Goal: Find specific page/section

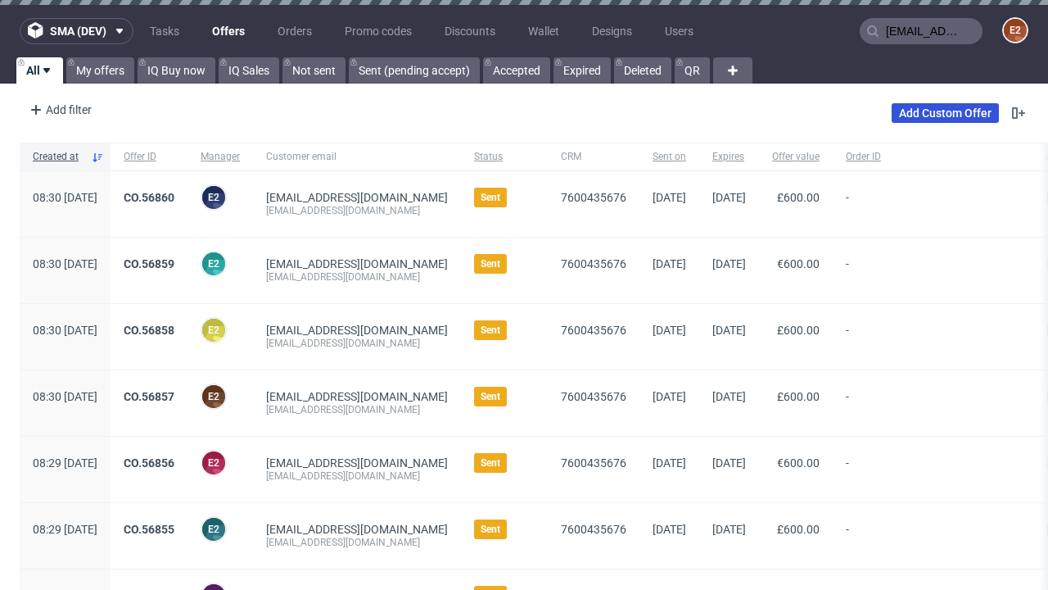
type input "[EMAIL_ADDRESS][DOMAIN_NAME]"
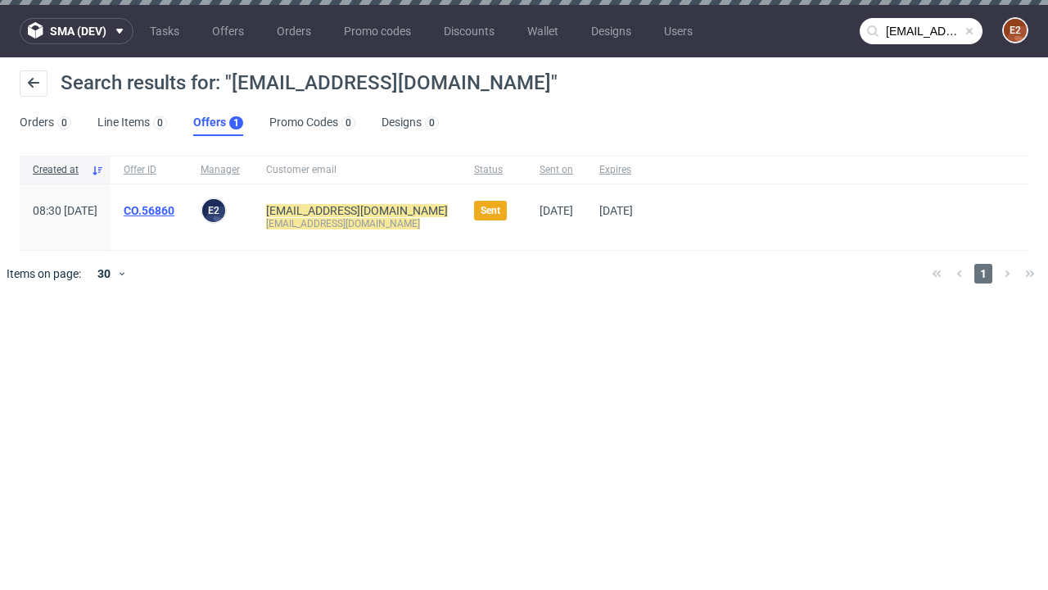
click at [218, 123] on link "Offers 1" at bounding box center [218, 123] width 50 height 26
click at [174, 210] on link "CO.56860" at bounding box center [149, 210] width 51 height 13
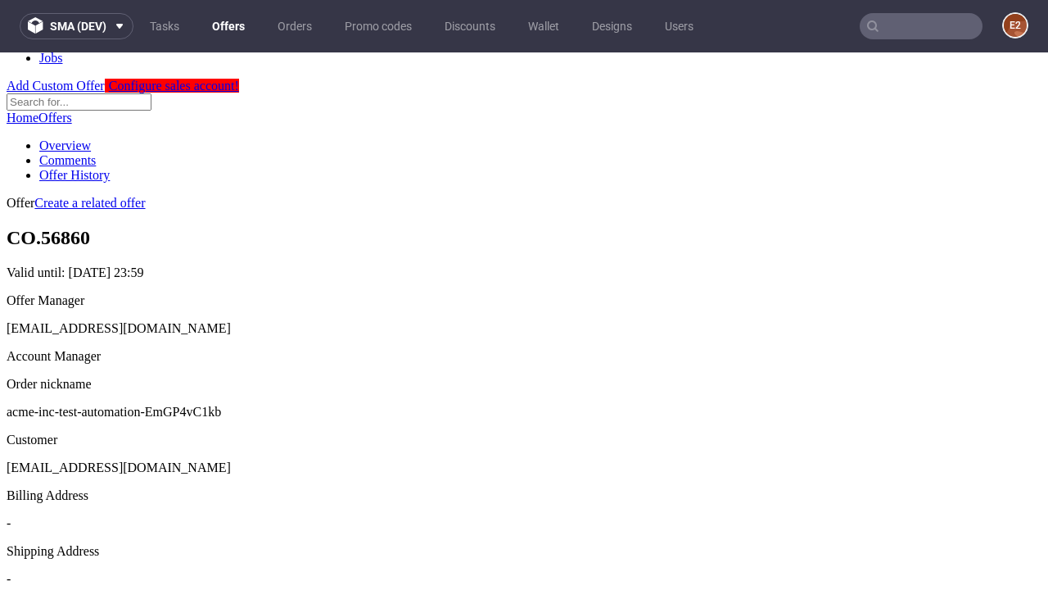
scroll to position [162, 0]
